Goal: Task Accomplishment & Management: Manage account settings

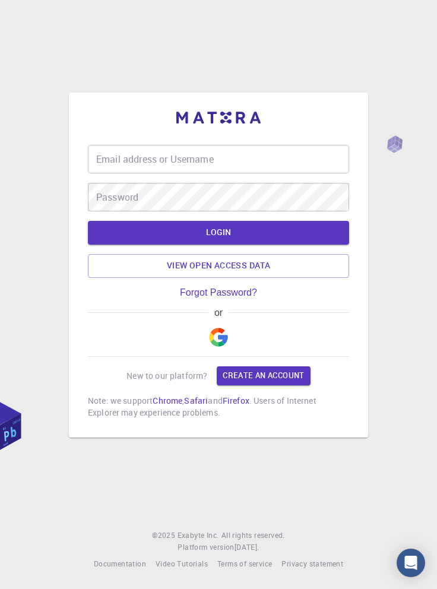
click at [221, 347] on img "button" at bounding box center [218, 337] width 19 height 19
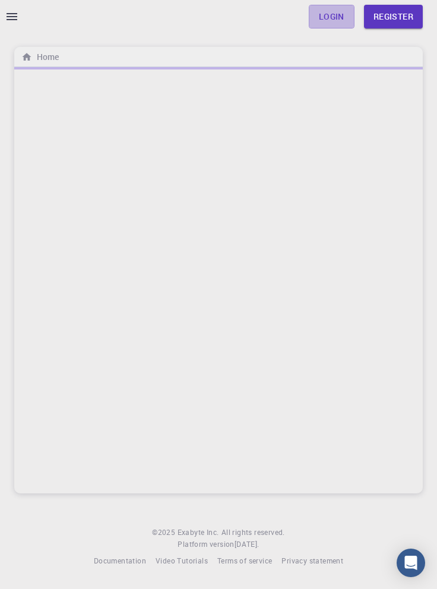
click at [333, 14] on link "Login" at bounding box center [332, 17] width 46 height 24
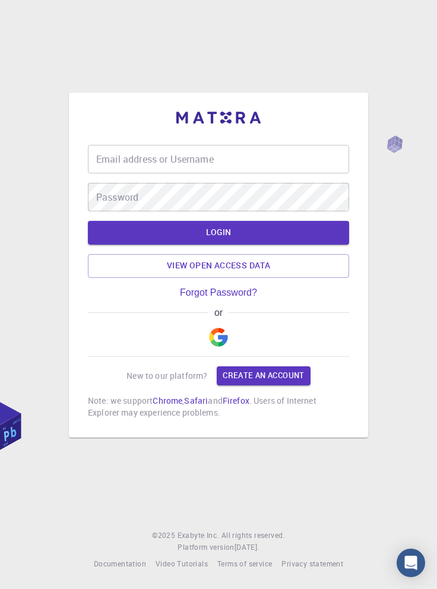
click at [217, 347] on img "button" at bounding box center [218, 337] width 19 height 19
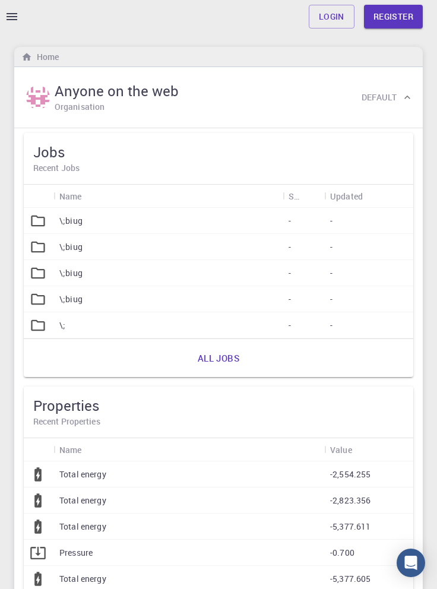
click at [331, 17] on link "Login" at bounding box center [332, 17] width 46 height 24
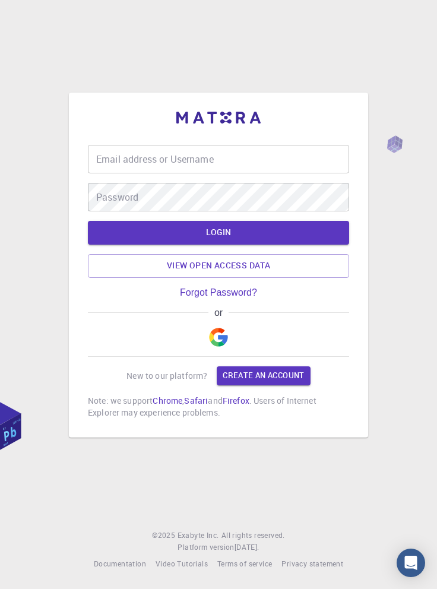
click at [221, 347] on img "button" at bounding box center [218, 337] width 19 height 19
